Goal: Register for event/course

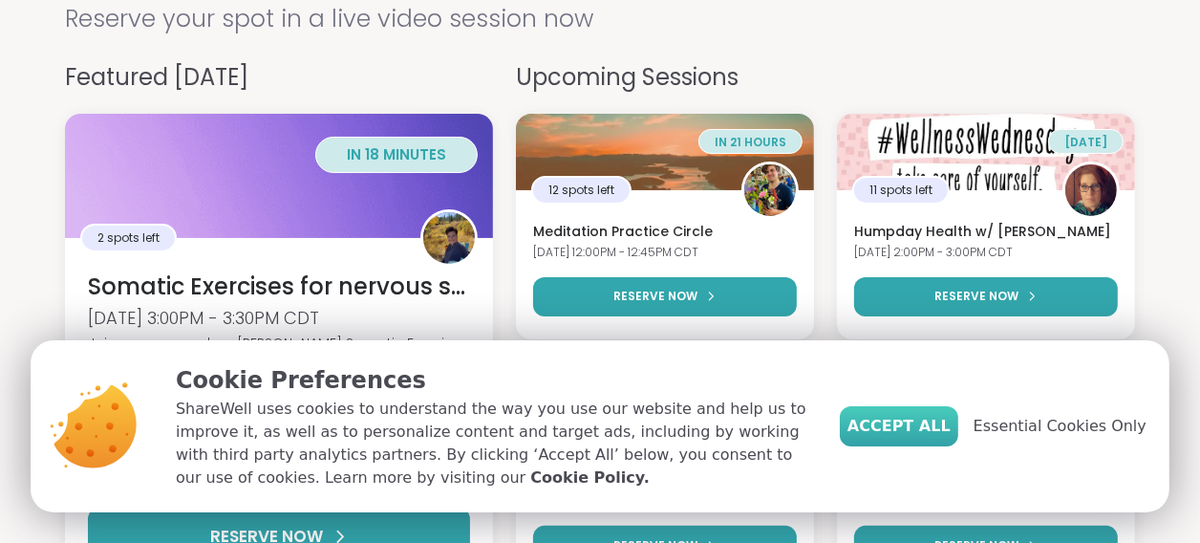
click at [922, 424] on span "Accept All" at bounding box center [898, 426] width 103 height 23
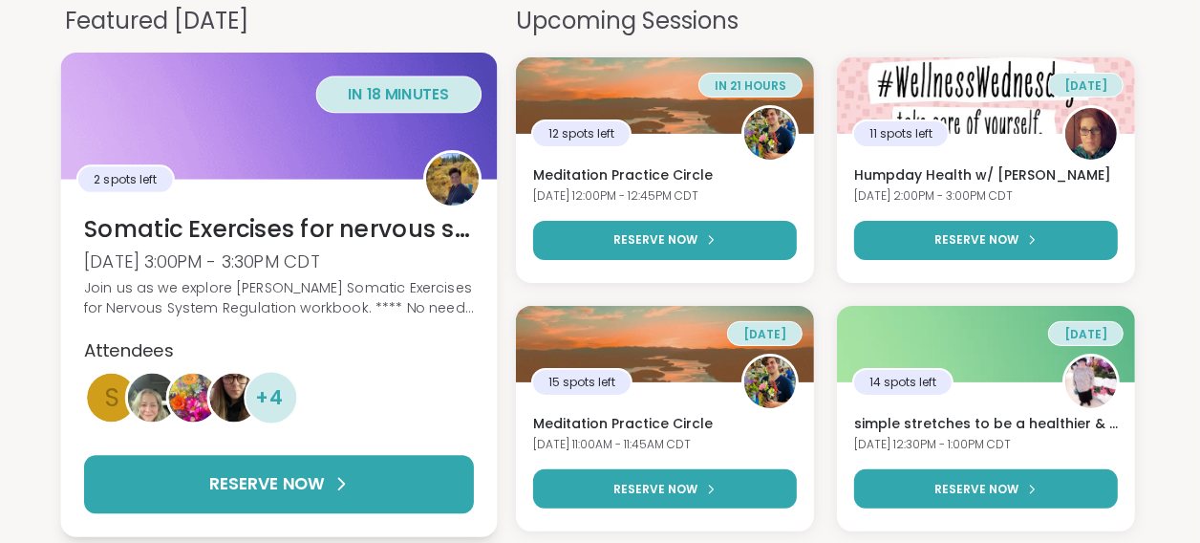
scroll to position [225, 0]
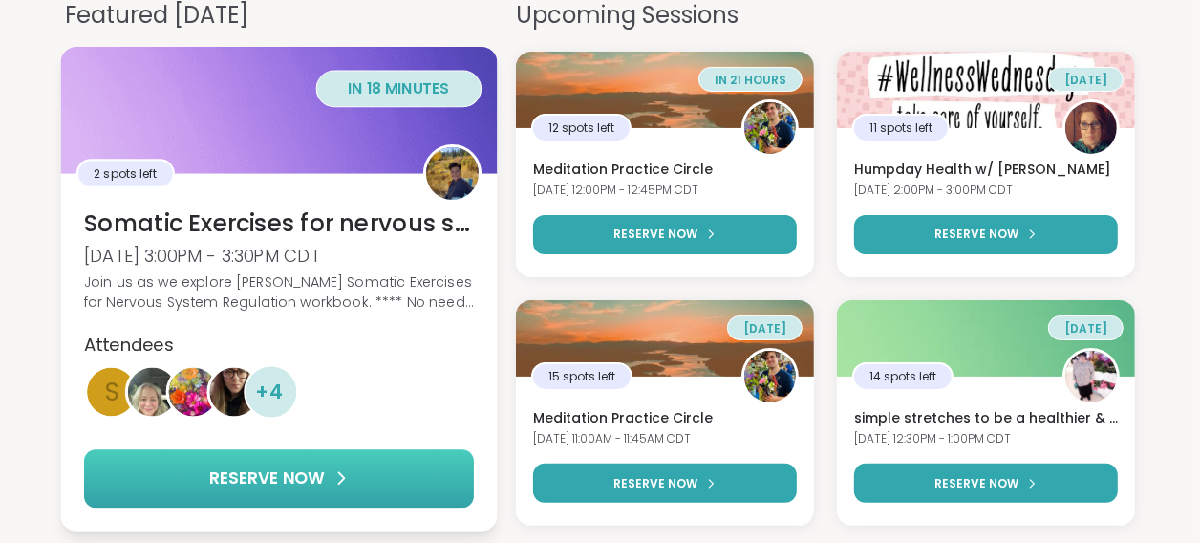
click at [272, 479] on span "RESERVE NOW" at bounding box center [266, 477] width 115 height 25
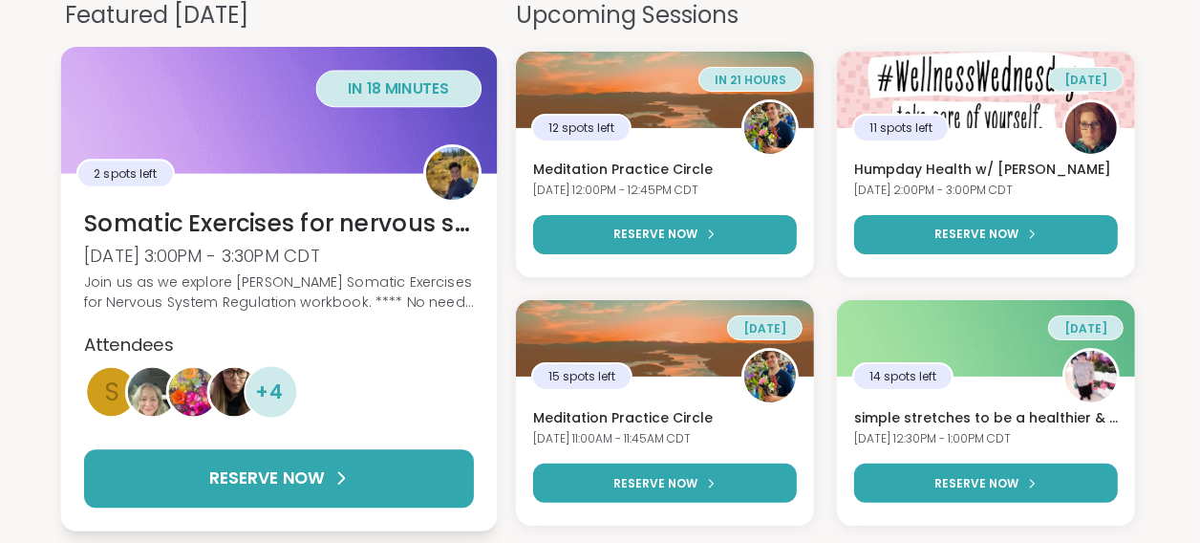
click at [366, 224] on h3 "Somatic Exercises for nervous system regulation" at bounding box center [279, 222] width 390 height 32
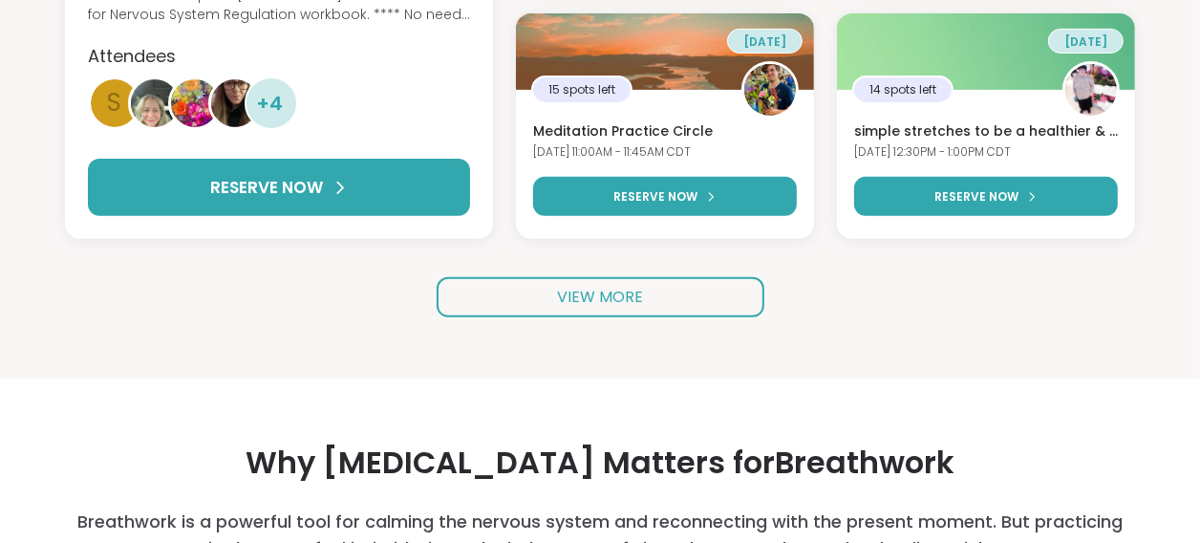
scroll to position [498, 0]
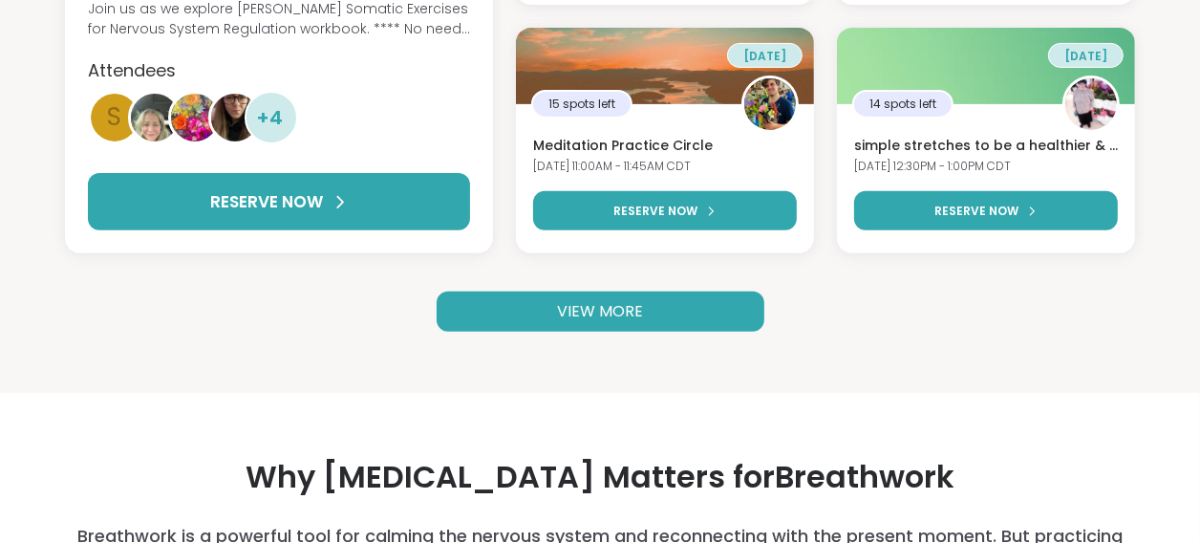
click at [587, 302] on span "VIEW MORE" at bounding box center [600, 311] width 86 height 22
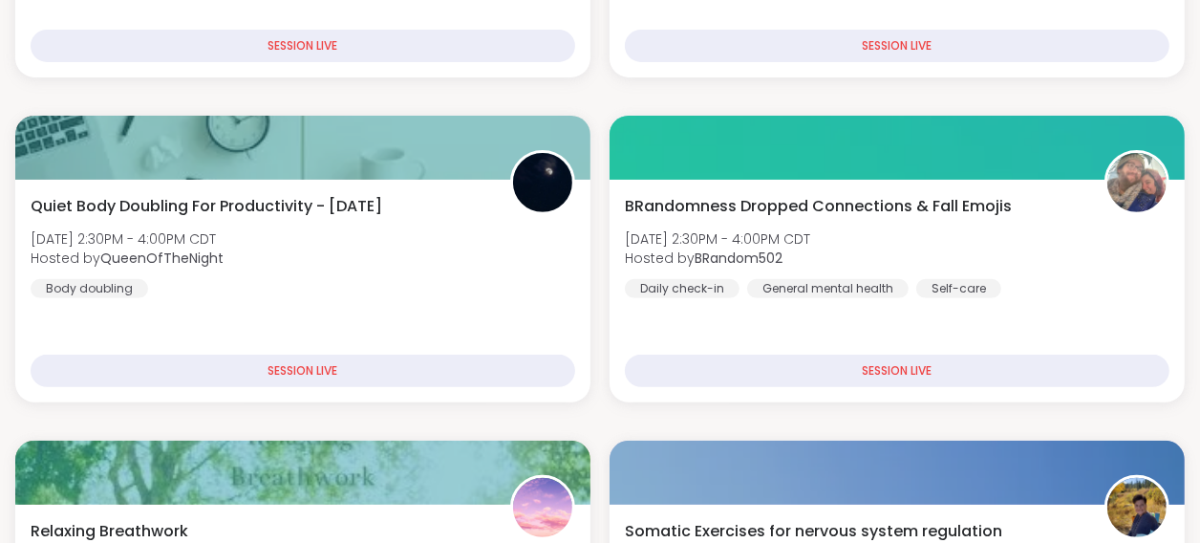
scroll to position [498, 0]
